Goal: Task Accomplishment & Management: Manage account settings

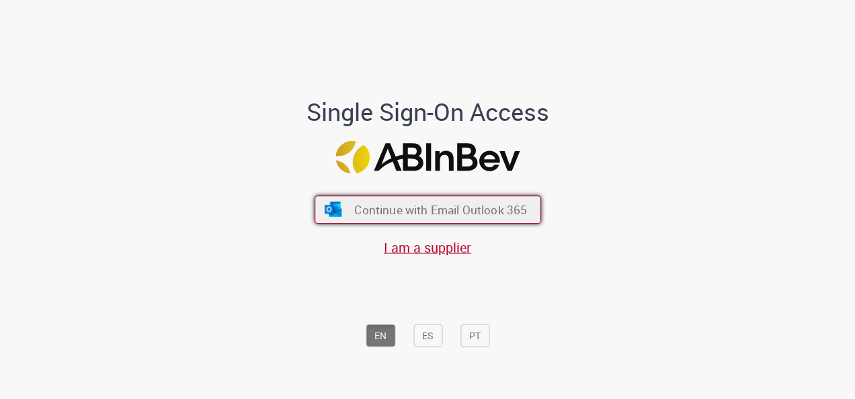
click at [409, 212] on span "Continue with Email Outlook 365" at bounding box center [440, 209] width 173 height 15
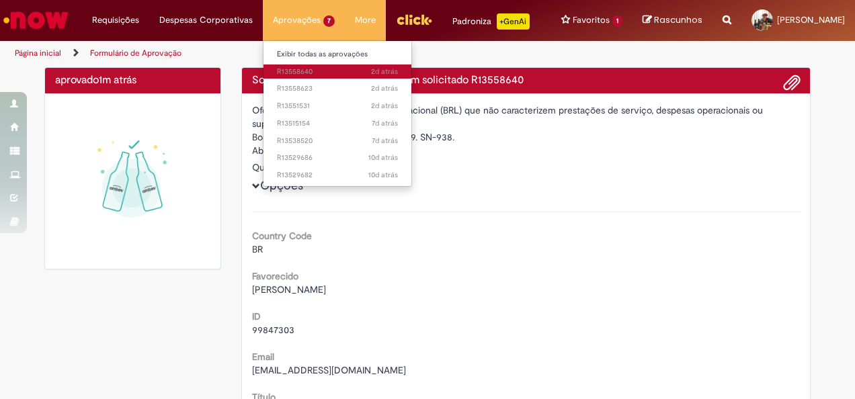
click at [286, 74] on span "2d atrás 2 dias atrás R13558640" at bounding box center [337, 72] width 121 height 11
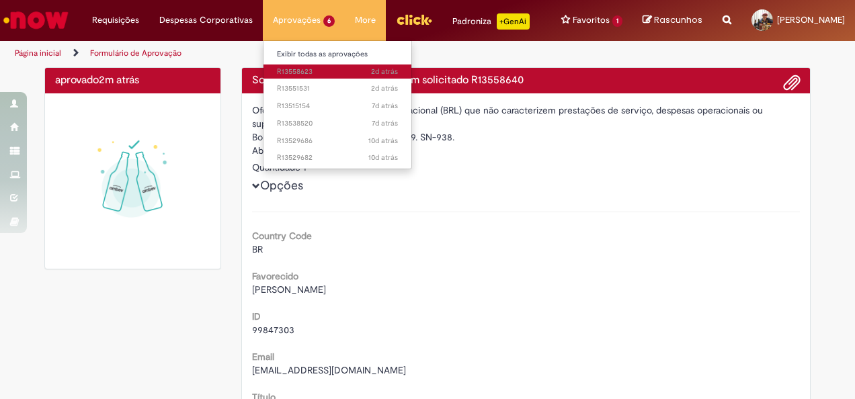
click at [299, 70] on span "2d atrás 2 dias atrás R13558623" at bounding box center [337, 72] width 121 height 11
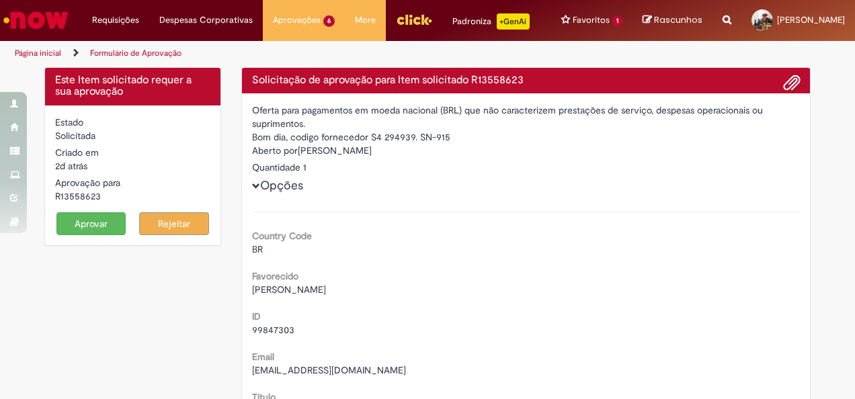
click at [83, 220] on button "Aprovar" at bounding box center [91, 223] width 70 height 23
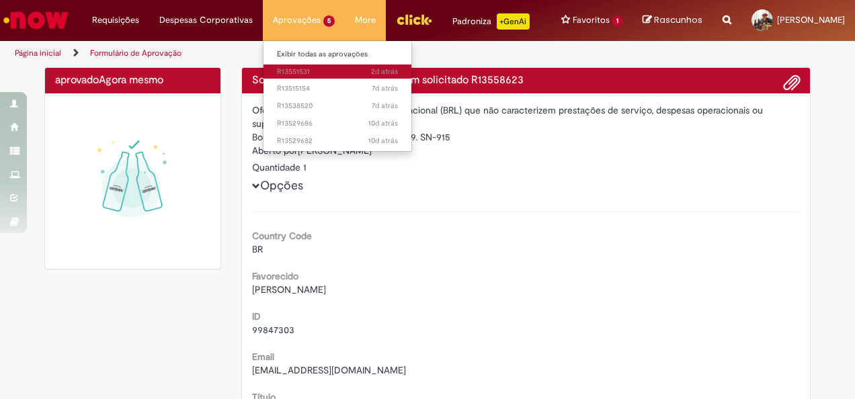
click at [294, 72] on span "2d atrás 2 dias atrás R13551531" at bounding box center [337, 72] width 121 height 11
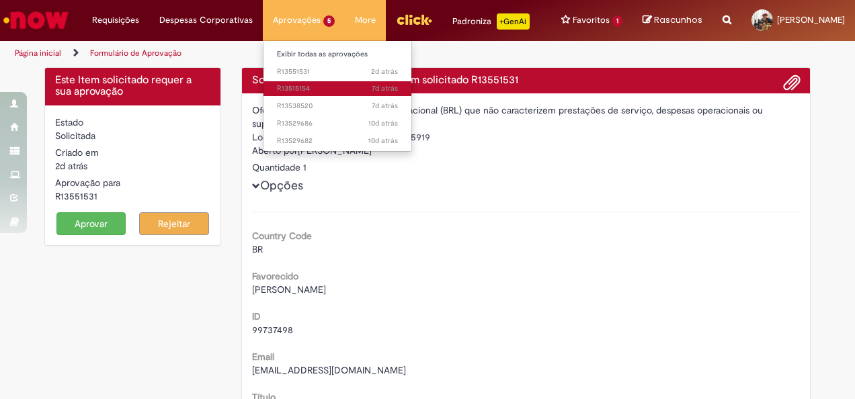
click at [300, 83] on span "7d atrás 7 dias atrás R13515154" at bounding box center [337, 88] width 121 height 11
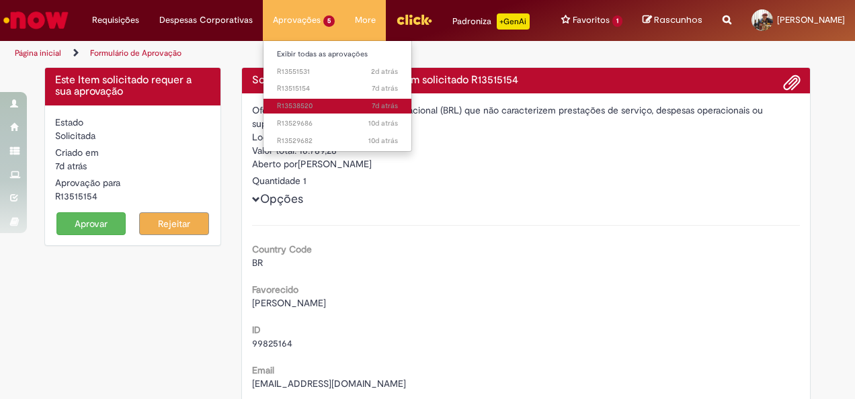
click at [297, 103] on span "7d atrás 7 dias atrás R13538520" at bounding box center [337, 106] width 121 height 11
